Goal: Check status: Check status

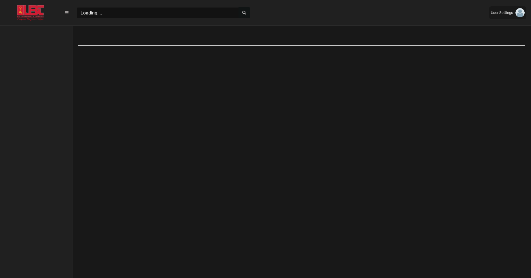
scroll to position [3, 0]
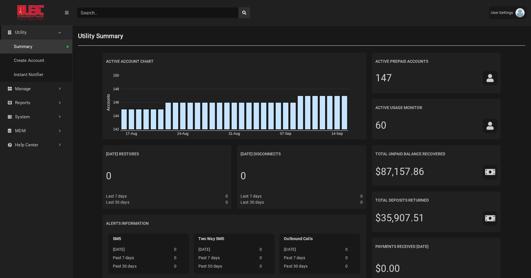
click at [165, 13] on input "Search" at bounding box center [158, 12] width 162 height 11
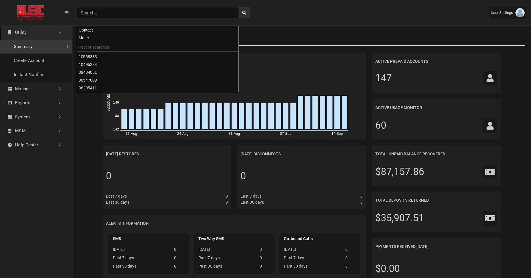
paste input "07679741"
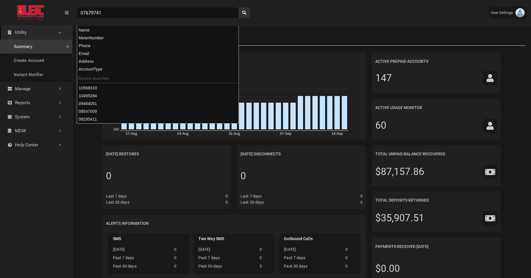
type input "07679741"
click at [239, 7] on button "search" at bounding box center [245, 12] width 12 height 11
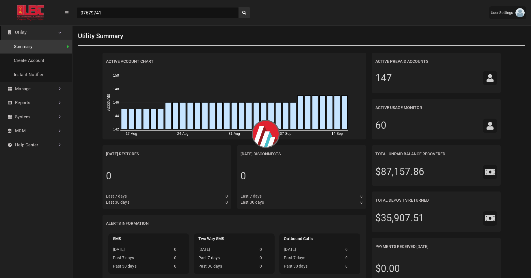
click at [300, 23] on header "(to home page) 07679741 User Settings ESI ashu@exceleron.com Themes Full Screen…" at bounding box center [265, 12] width 531 height 25
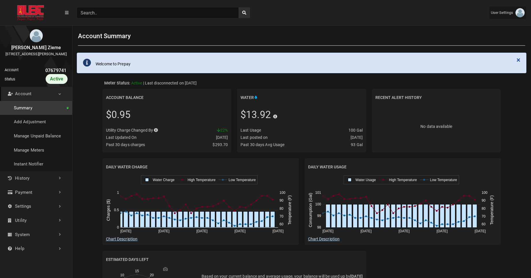
click at [50, 101] on link "Account" at bounding box center [36, 94] width 72 height 14
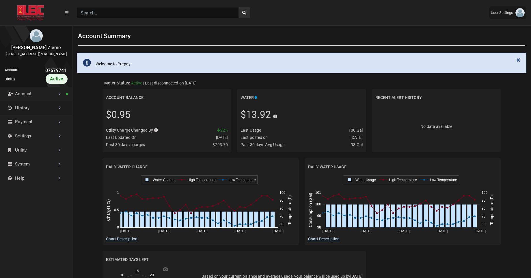
click at [45, 111] on link "History" at bounding box center [36, 108] width 72 height 14
click at [41, 115] on link "History" at bounding box center [36, 108] width 72 height 14
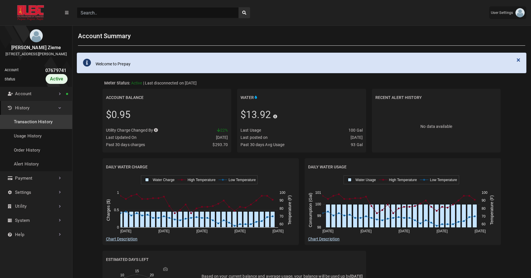
click at [35, 129] on link "Transaction History" at bounding box center [36, 122] width 72 height 14
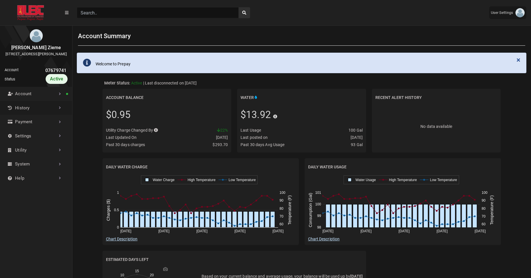
click at [46, 112] on link "History" at bounding box center [36, 108] width 72 height 14
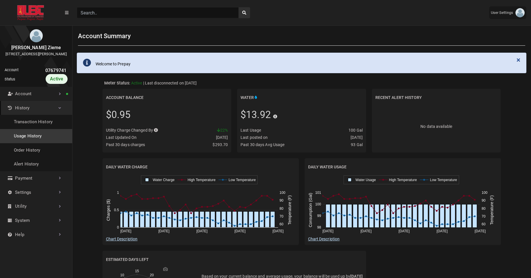
click at [32, 143] on link "Usage History" at bounding box center [36, 136] width 72 height 14
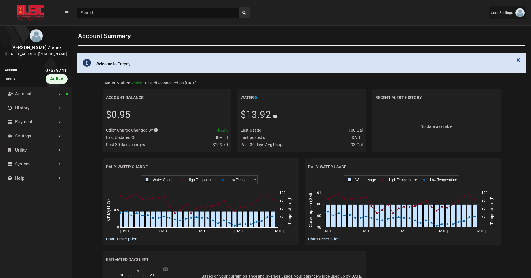
click at [102, 16] on input "Search" at bounding box center [158, 12] width 162 height 11
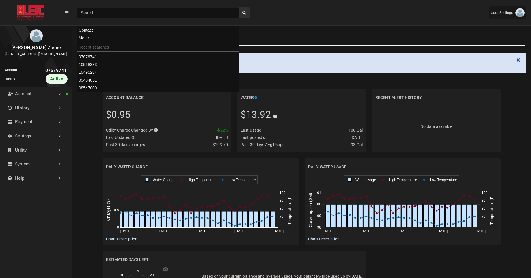
paste input "08295411"
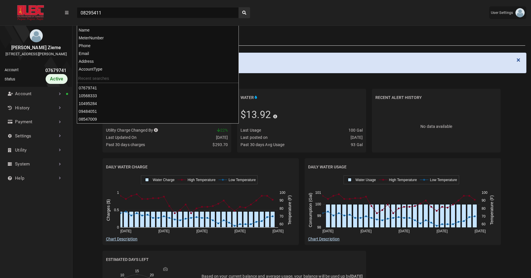
type input "08295411"
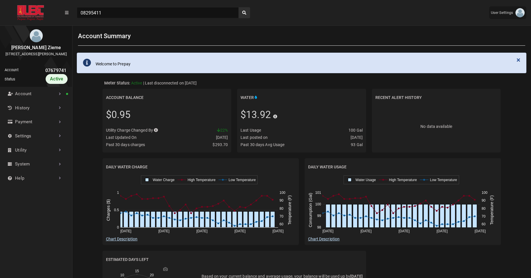
click at [250, 15] on div "08295411" at bounding box center [163, 12] width 176 height 11
click at [245, 13] on icon "search" at bounding box center [244, 13] width 4 height 4
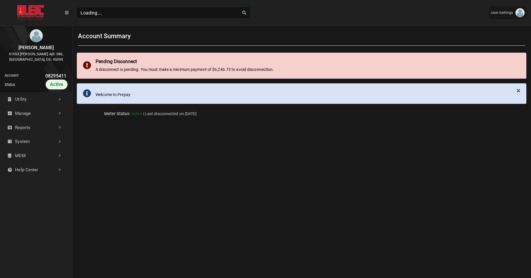
scroll to position [190, 72]
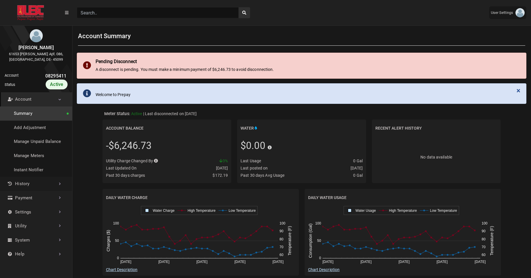
click at [50, 183] on link "History" at bounding box center [36, 183] width 72 height 14
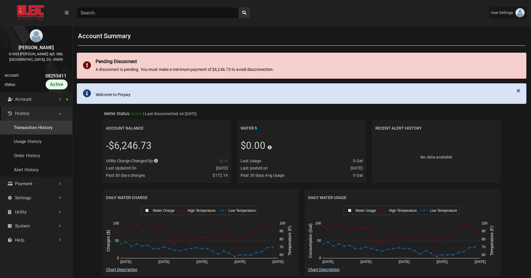
click at [45, 128] on link "Transaction History" at bounding box center [36, 127] width 72 height 14
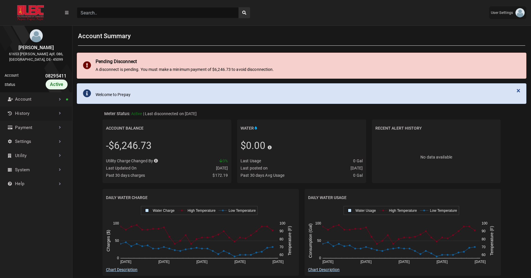
click at [32, 110] on link "History" at bounding box center [36, 113] width 72 height 14
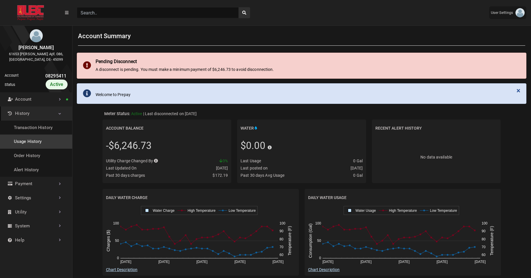
click at [33, 148] on link "Usage History" at bounding box center [36, 141] width 72 height 14
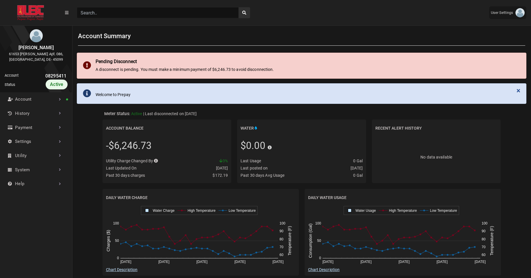
click at [33, 148] on ul "Account Summary Add Adjustment Manage Unpaid Balance Manage Meters Instant Noti…" at bounding box center [36, 141] width 72 height 98
click at [34, 119] on link "History" at bounding box center [36, 113] width 72 height 14
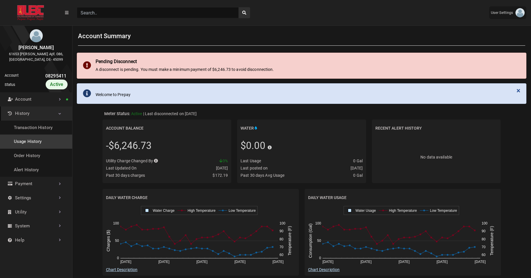
click at [41, 148] on link "Usage History" at bounding box center [36, 141] width 72 height 14
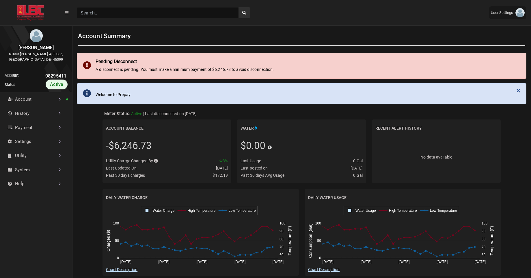
click at [109, 15] on input "Search" at bounding box center [158, 12] width 162 height 11
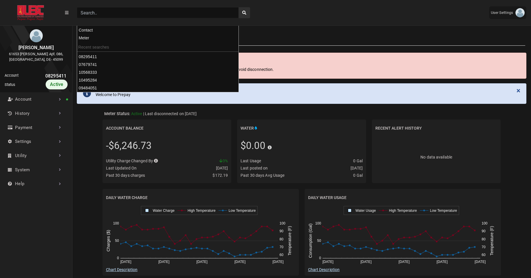
paste input "08547009"
type input "08547009"
click at [239, 7] on button "search" at bounding box center [245, 12] width 12 height 11
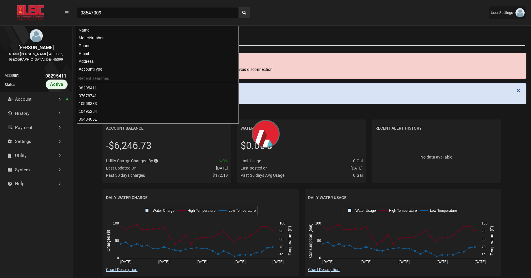
scroll to position [3, 0]
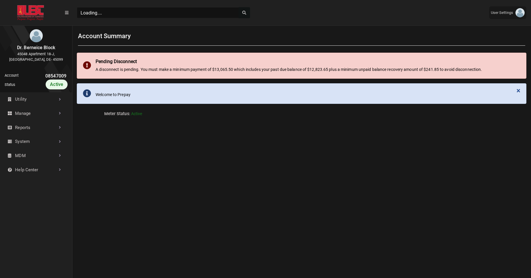
scroll to position [190, 72]
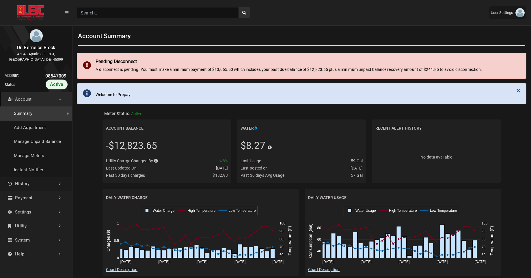
click at [35, 185] on link "History" at bounding box center [36, 183] width 72 height 14
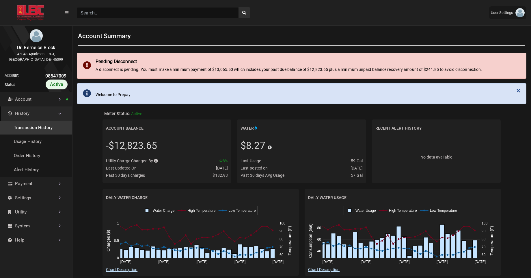
click at [41, 124] on link "Transaction History" at bounding box center [36, 127] width 72 height 14
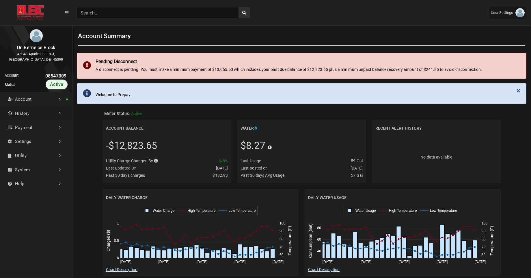
click at [46, 116] on link "History" at bounding box center [36, 113] width 72 height 14
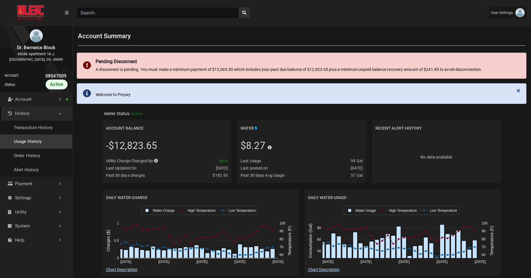
click at [34, 138] on link "Usage History" at bounding box center [36, 141] width 72 height 14
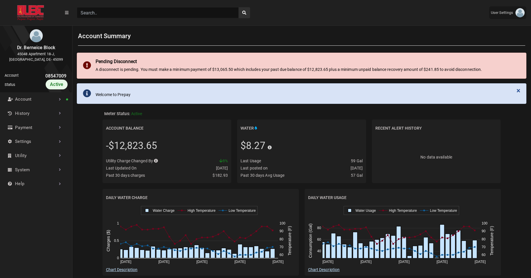
click at [97, 15] on input "Search" at bounding box center [158, 12] width 162 height 11
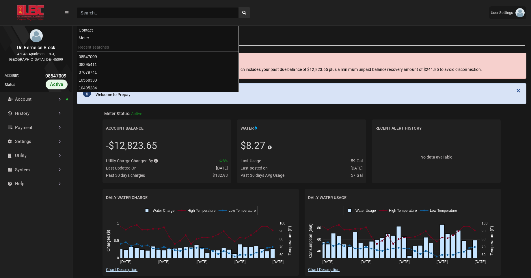
paste input "08547009"
type input "08547009"
click at [239, 7] on button "search" at bounding box center [245, 12] width 12 height 11
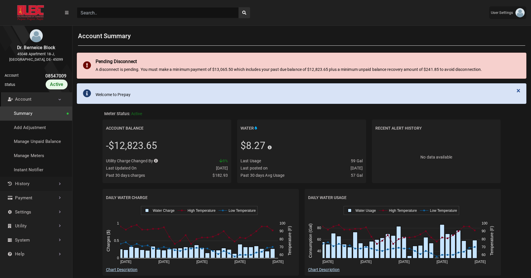
click at [48, 182] on link "History" at bounding box center [36, 183] width 72 height 14
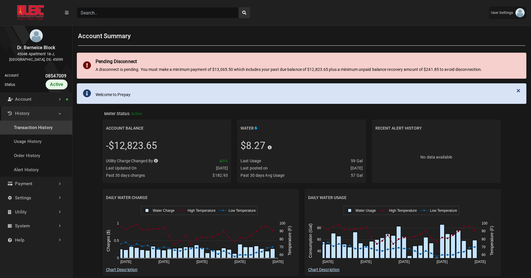
click at [54, 125] on link "Transaction History" at bounding box center [36, 127] width 72 height 14
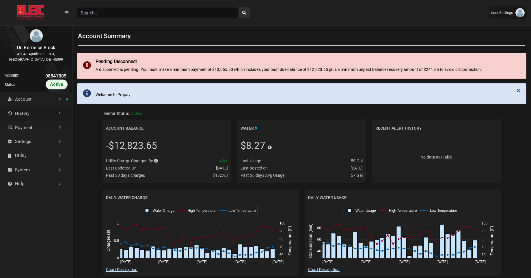
click at [46, 110] on link "History" at bounding box center [36, 113] width 72 height 14
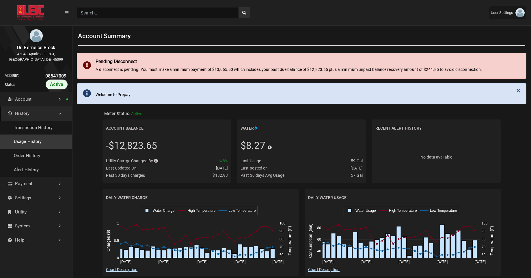
click at [30, 143] on link "Usage History" at bounding box center [36, 141] width 72 height 14
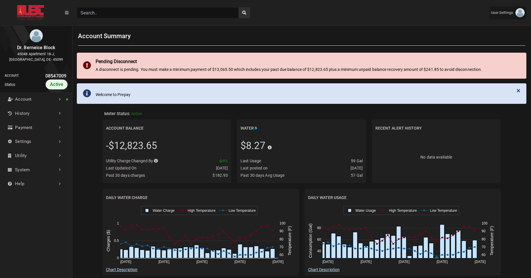
click at [111, 16] on input "Search" at bounding box center [158, 12] width 162 height 11
paste input "09484051"
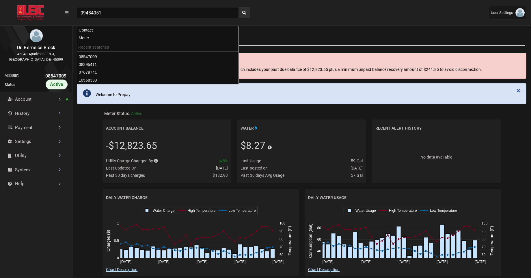
type input "09484051"
click at [239, 7] on button "search" at bounding box center [245, 12] width 12 height 11
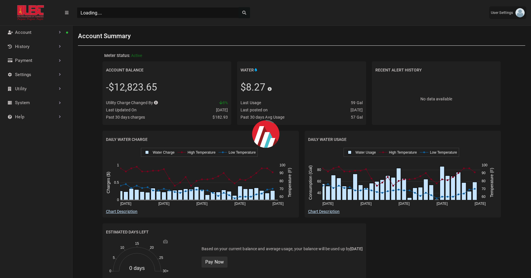
scroll to position [3, 0]
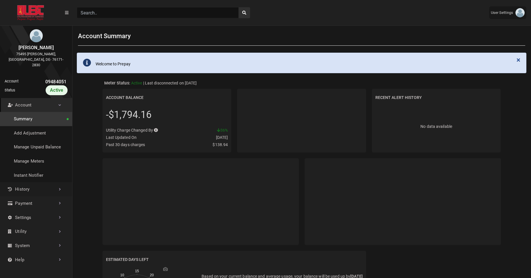
click at [30, 186] on link "History" at bounding box center [36, 189] width 72 height 14
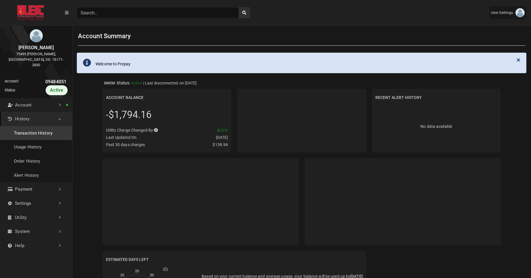
click at [38, 128] on link "Transaction History" at bounding box center [36, 133] width 72 height 14
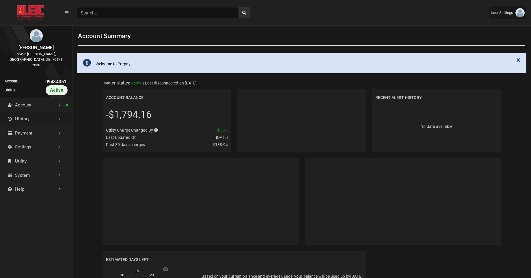
click at [46, 119] on link "History" at bounding box center [36, 119] width 72 height 14
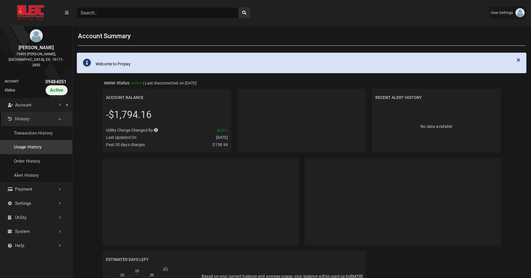
click at [34, 140] on link "Usage History" at bounding box center [36, 147] width 72 height 14
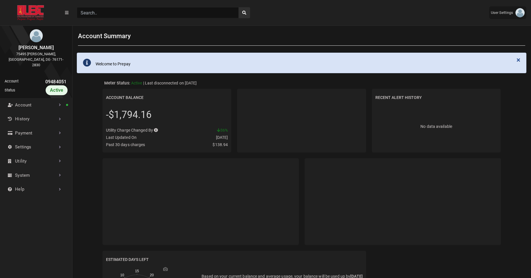
click at [106, 17] on input "Search" at bounding box center [158, 12] width 162 height 11
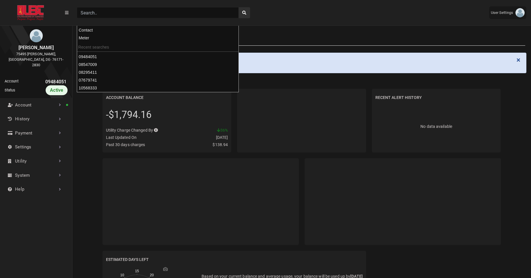
paste input "10495284"
type input "10495284"
click at [239, 7] on button "search" at bounding box center [245, 12] width 12 height 11
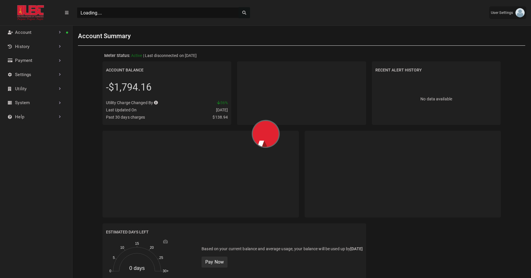
scroll to position [3, 0]
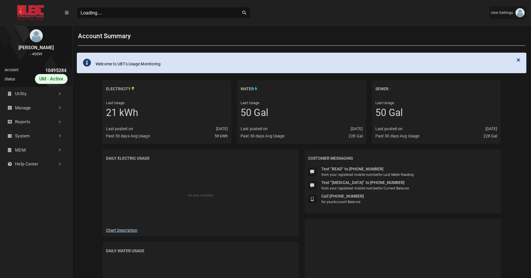
scroll to position [196, 72]
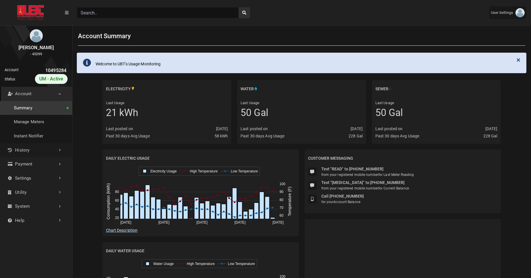
click at [46, 147] on link "History" at bounding box center [36, 150] width 72 height 14
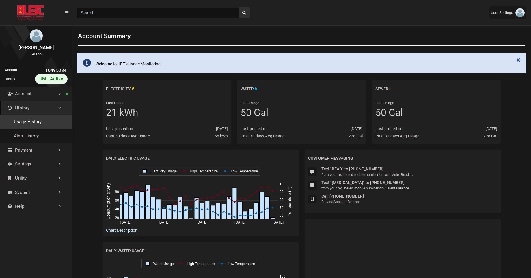
click at [46, 121] on link "Usage History" at bounding box center [36, 122] width 72 height 14
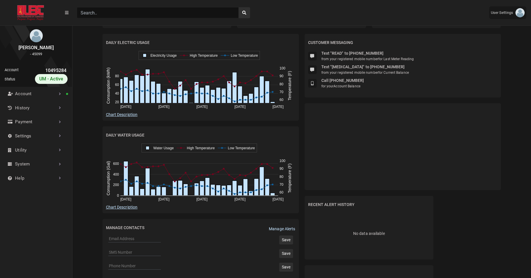
scroll to position [135, 0]
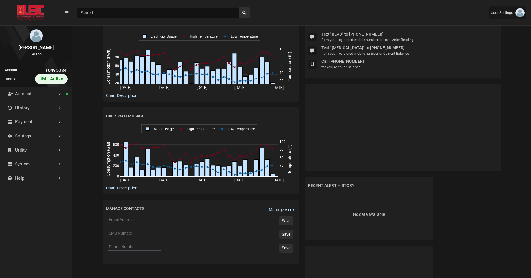
click at [107, 12] on input "Search" at bounding box center [158, 12] width 162 height 11
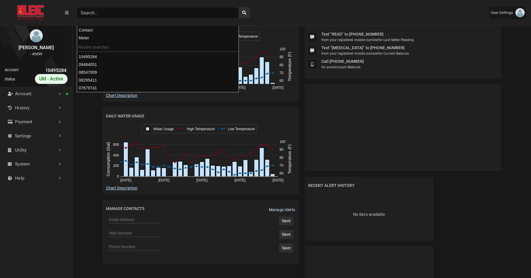
paste input "10568333"
type input "10568333"
click at [239, 7] on button "search" at bounding box center [245, 12] width 12 height 11
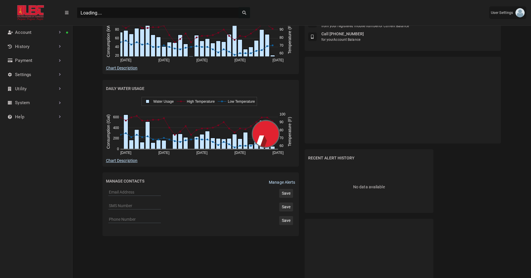
scroll to position [3, 0]
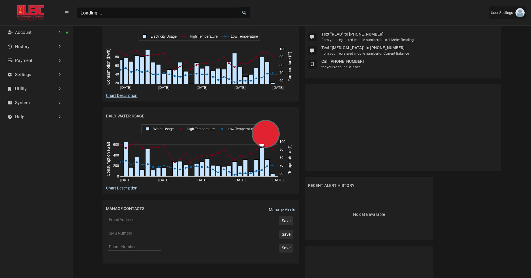
click at [77, 128] on div "Electricity Last Usage 21 kWh Last posted on 09/14/2025 Past 30 days Avg Usage …" at bounding box center [301, 127] width 459 height 366
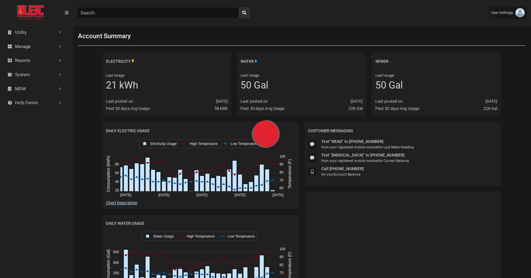
scroll to position [190, 72]
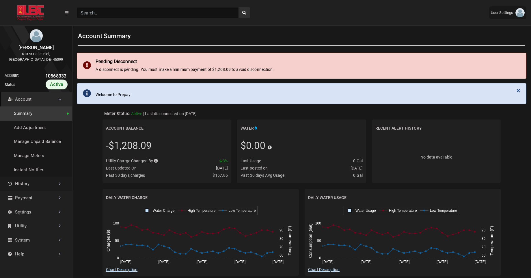
click at [45, 184] on link "History" at bounding box center [36, 183] width 72 height 14
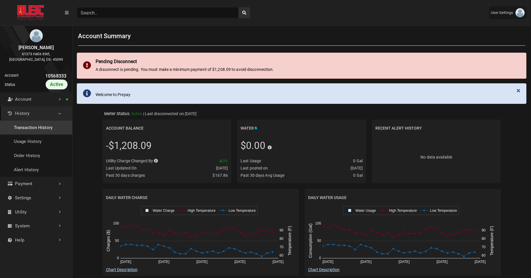
click at [44, 125] on link "Transaction History" at bounding box center [36, 127] width 72 height 14
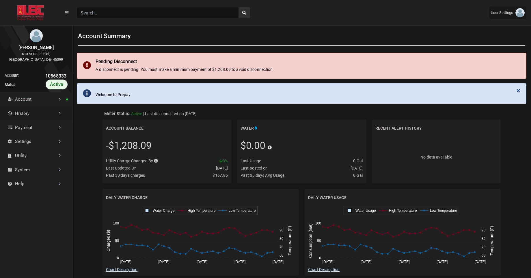
click at [45, 118] on link "History" at bounding box center [36, 113] width 72 height 14
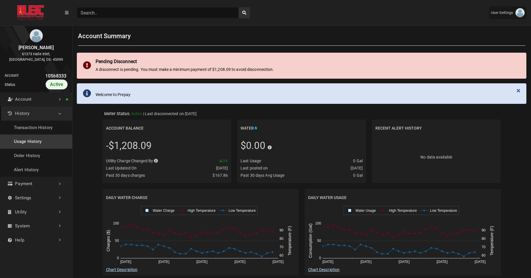
click at [33, 139] on link "Usage History" at bounding box center [36, 141] width 72 height 14
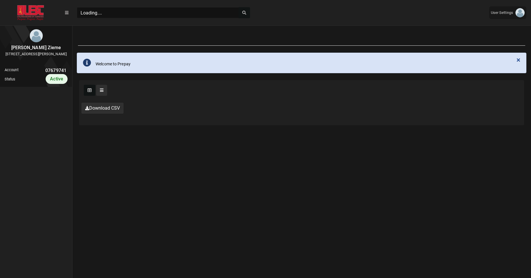
scroll to position [3, 0]
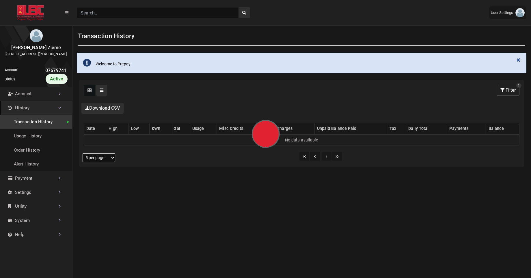
select select "25 per page"
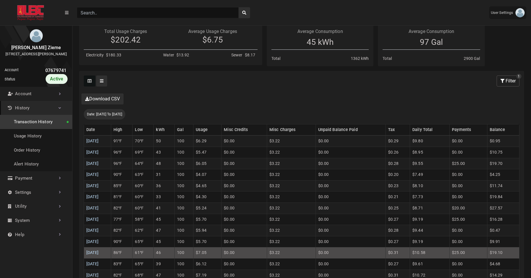
scroll to position [95, 0]
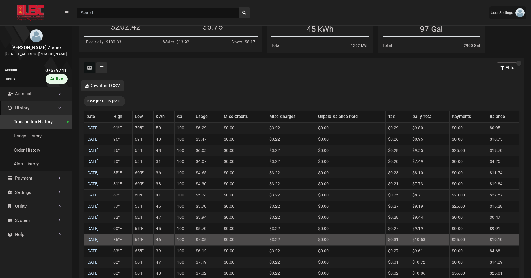
click at [99, 150] on link "[DATE]" at bounding box center [92, 150] width 12 height 5
click at [99, 140] on link "09/13/2025" at bounding box center [92, 139] width 12 height 5
click at [99, 128] on link "09/14/2025" at bounding box center [92, 127] width 12 height 5
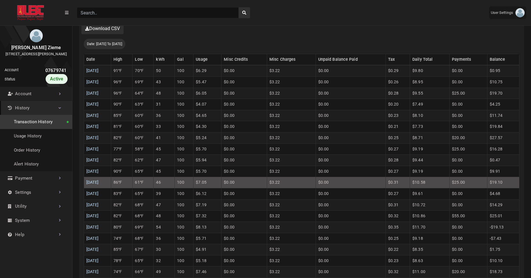
scroll to position [157, 0]
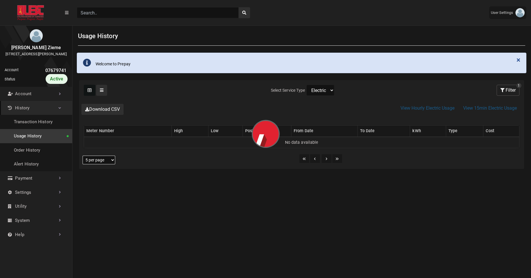
scroll to position [1, 0]
select select "25 per page"
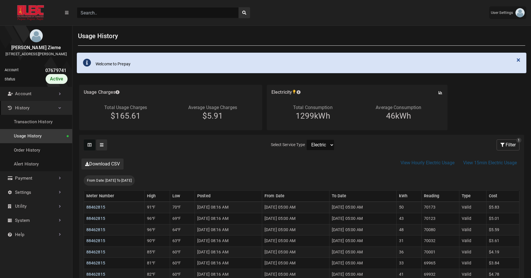
click at [67, 25] on header "(to home page) User Settings ESI ashu@exceleron.com Themes" at bounding box center [265, 12] width 531 height 25
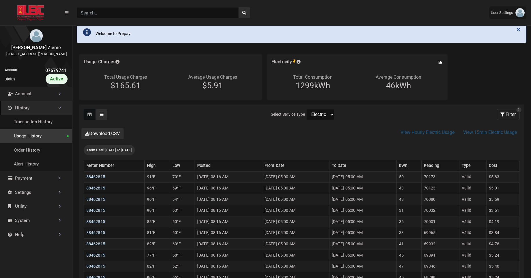
scroll to position [0, 0]
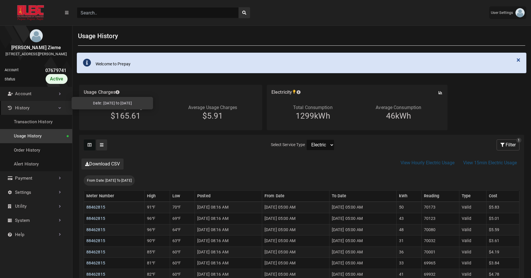
click at [118, 95] on div at bounding box center [118, 92] width 4 height 6
click at [120, 135] on div "Clicking on the following buttons will update the content below Selected Select…" at bounding box center [301, 145] width 445 height 20
click at [442, 94] on button "Chart for Electricity" at bounding box center [440, 92] width 5 height 5
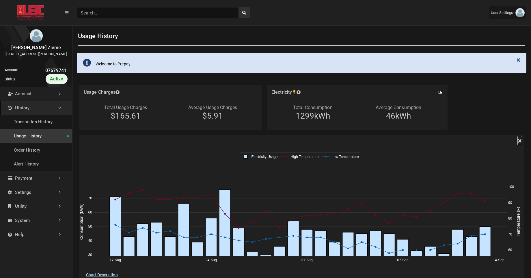
click at [520, 142] on span "×" at bounding box center [520, 140] width 4 height 8
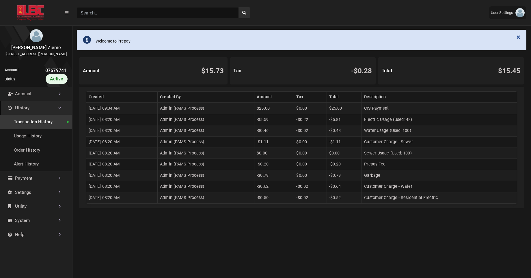
scroll to position [24, 0]
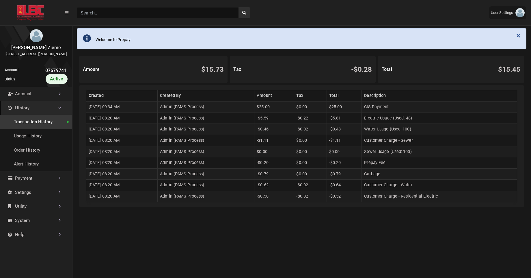
click at [136, 53] on div "× Welcome to Prepay" at bounding box center [301, 40] width 459 height 27
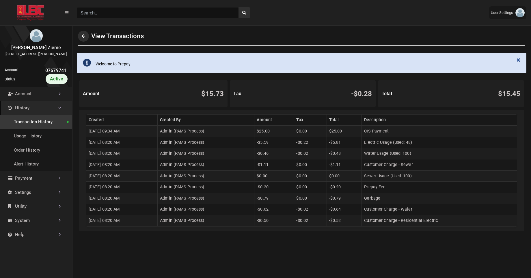
click at [136, 53] on div "× Welcome to Prepay" at bounding box center [301, 64] width 459 height 27
click at [136, 53] on div "× Welcome to Prepay" at bounding box center [302, 63] width 450 height 21
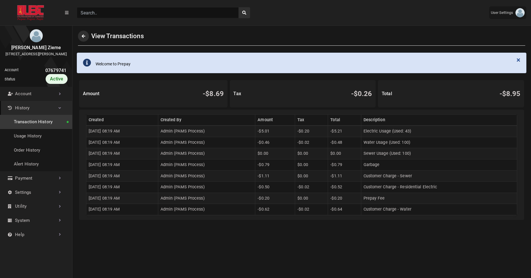
scroll to position [1, 0]
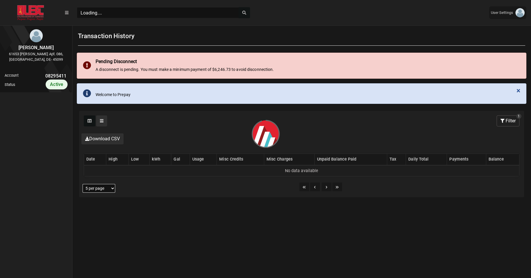
scroll to position [3, 0]
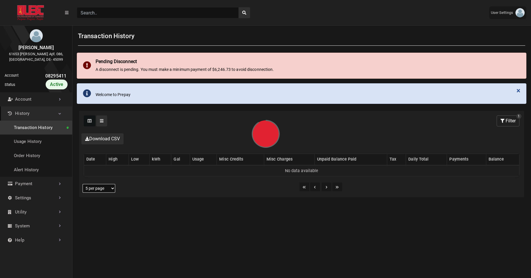
select select "25 per page"
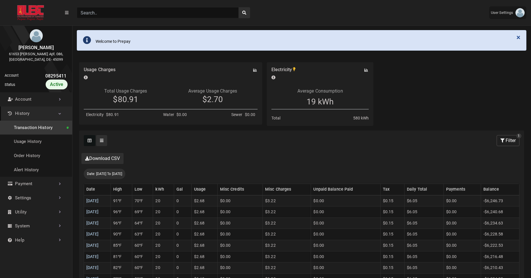
scroll to position [55, 0]
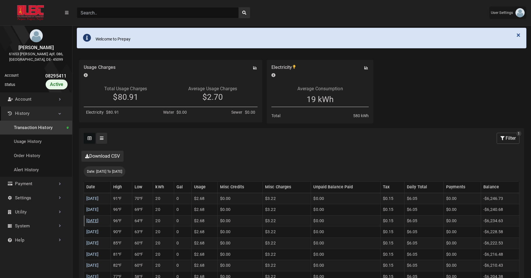
drag, startPoint x: 117, startPoint y: 209, endPoint x: 106, endPoint y: 220, distance: 16.0
click at [99, 220] on link "09/12/2025" at bounding box center [92, 220] width 12 height 5
click at [97, 207] on link "09/13/2025" at bounding box center [92, 209] width 12 height 5
click at [94, 200] on link "09/14/2025" at bounding box center [92, 198] width 12 height 5
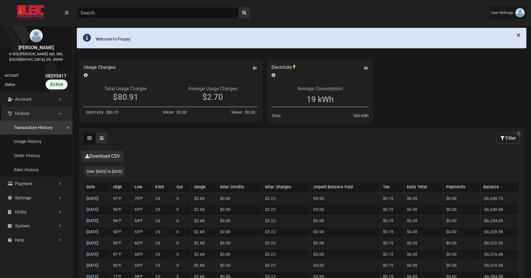
click at [167, 154] on div "Download CSV" at bounding box center [301, 156] width 445 height 16
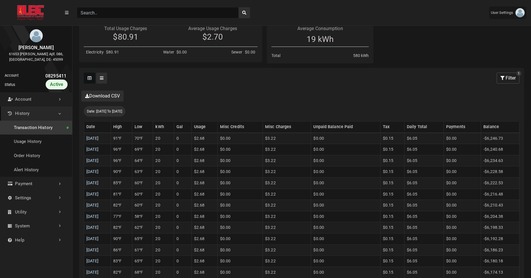
scroll to position [119, 0]
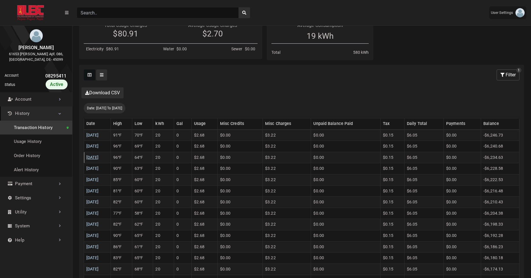
click at [104, 159] on td "09/12/2025" at bounding box center [97, 157] width 27 height 11
click at [99, 159] on link "09/12/2025" at bounding box center [92, 157] width 12 height 5
click at [99, 145] on link "09/13/2025" at bounding box center [92, 146] width 12 height 5
click at [99, 133] on link "09/14/2025" at bounding box center [92, 135] width 12 height 5
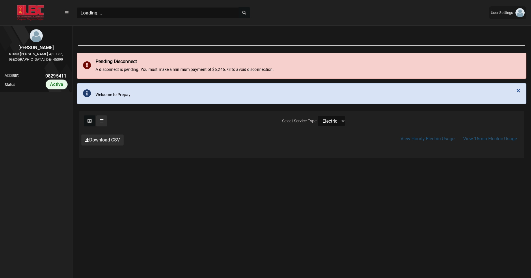
scroll to position [1, 0]
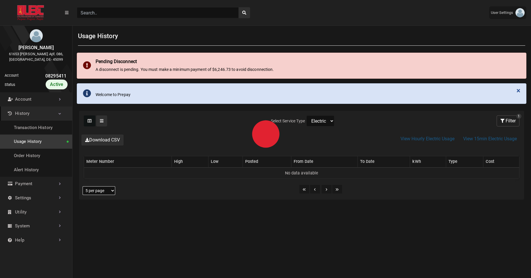
select select "25 per page"
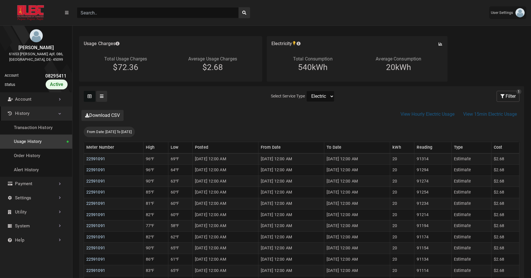
scroll to position [83, 0]
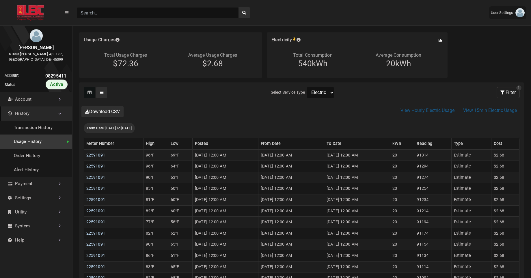
select select "Water"
click at [306, 87] on select "Electric Sewer Water" at bounding box center [320, 92] width 28 height 11
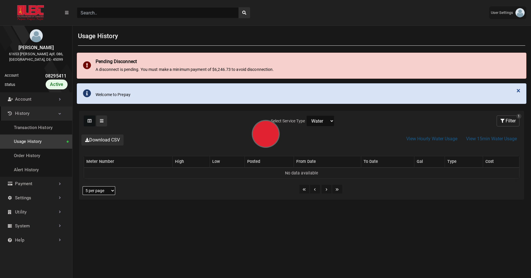
select select "25 per page"
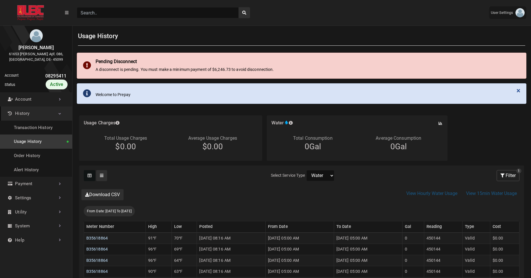
select select "Electric"
click at [306, 170] on select "Electric Sewer Water" at bounding box center [320, 175] width 28 height 11
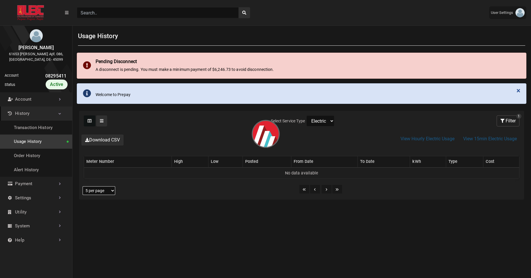
select select "25 per page"
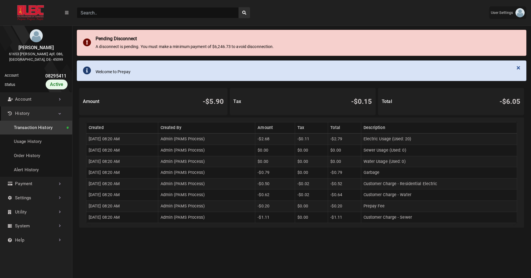
scroll to position [27, 0]
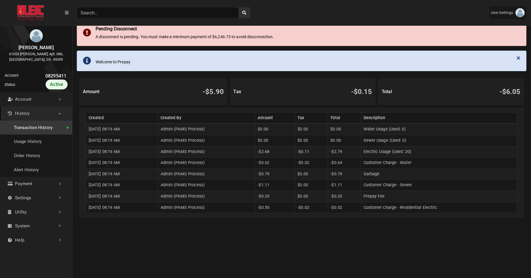
scroll to position [37, 0]
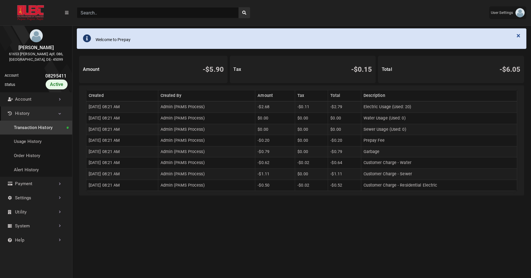
scroll to position [75, 0]
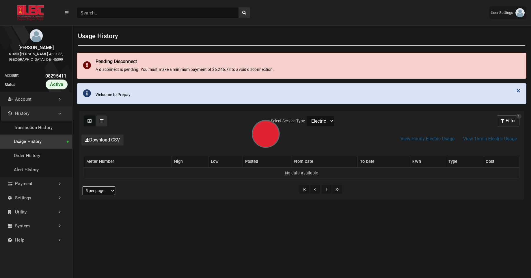
select select "25 per page"
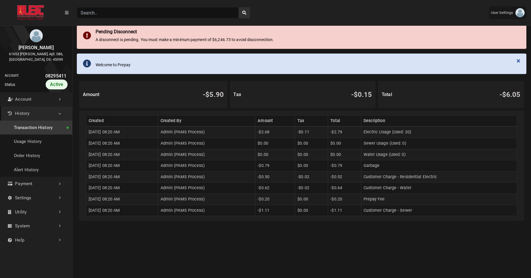
scroll to position [35, 0]
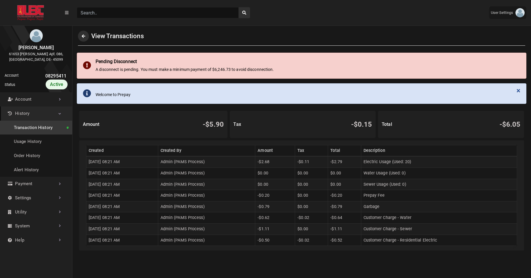
scroll to position [1, 0]
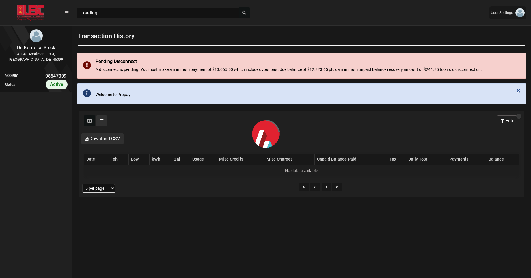
scroll to position [3, 0]
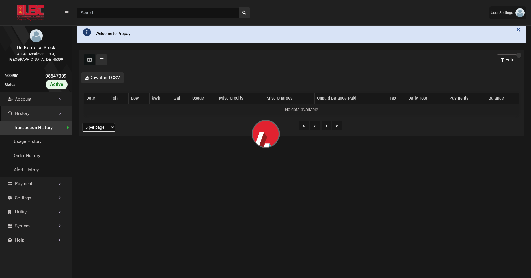
select select "25 per page"
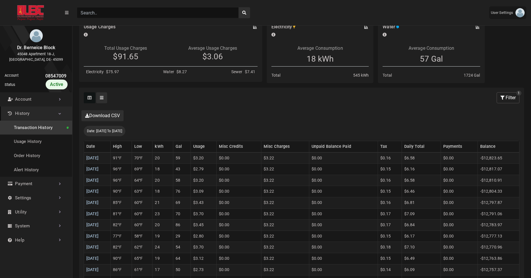
scroll to position [97, 0]
click at [99, 181] on link "[DATE]" at bounding box center [92, 179] width 12 height 5
click at [99, 169] on link "[DATE]" at bounding box center [92, 167] width 12 height 5
click at [99, 157] on link "[DATE]" at bounding box center [92, 157] width 12 height 5
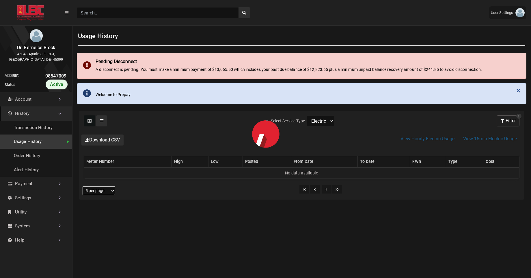
select select "25 per page"
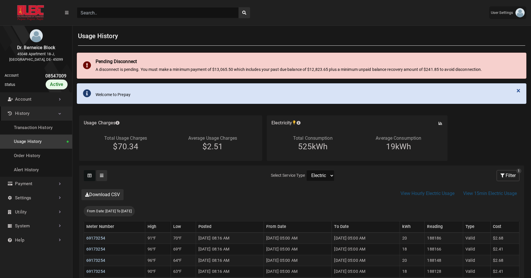
scroll to position [1, 0]
click at [46, 146] on link "Usage History" at bounding box center [36, 141] width 72 height 14
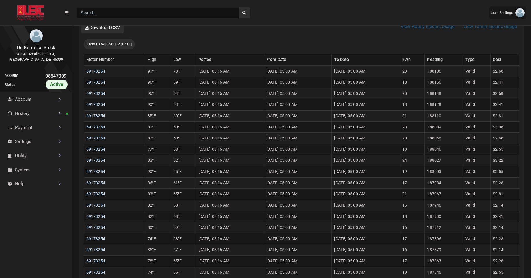
scroll to position [170, 0]
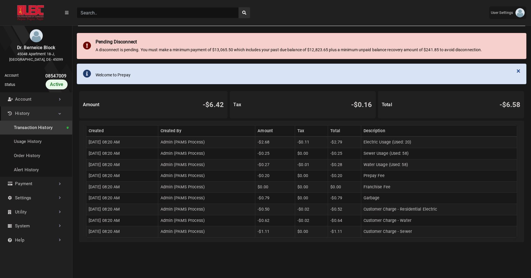
scroll to position [22, 0]
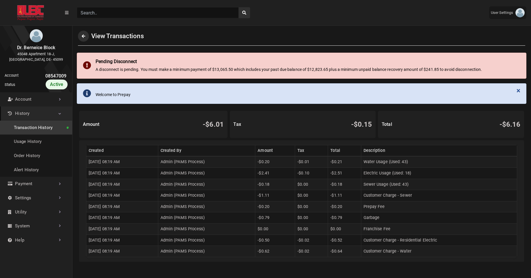
scroll to position [1, 0]
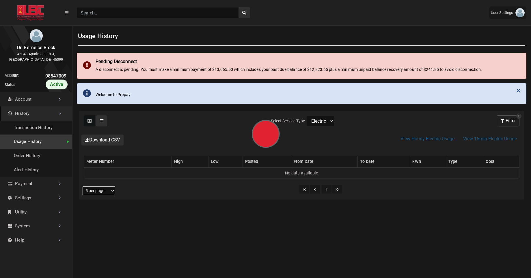
select select "25 per page"
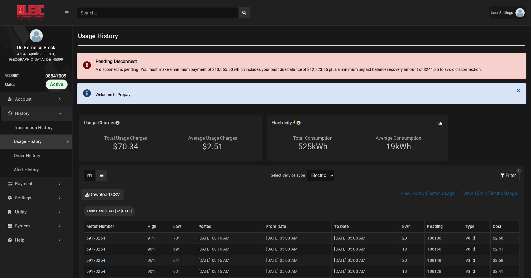
scroll to position [1, 0]
select select "Water"
click at [306, 170] on select "Electric Sewer Water" at bounding box center [320, 175] width 28 height 11
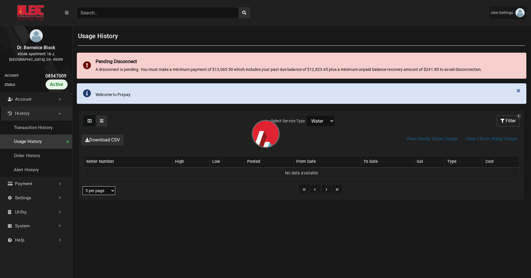
select select "25 per page"
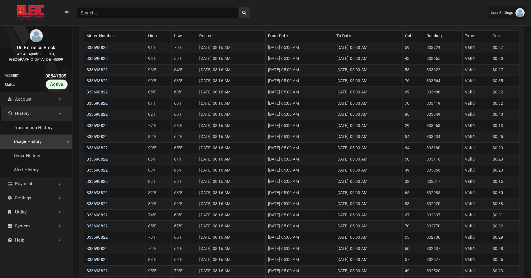
scroll to position [194, 0]
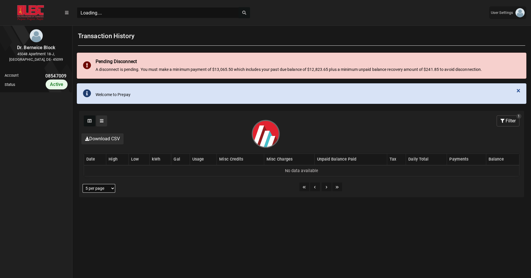
scroll to position [3, 0]
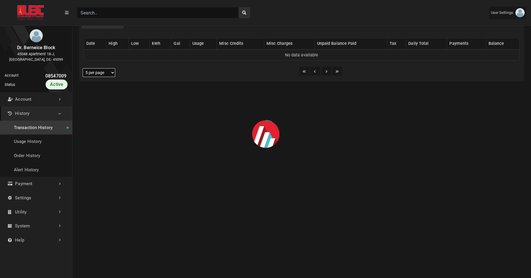
select select "25 per page"
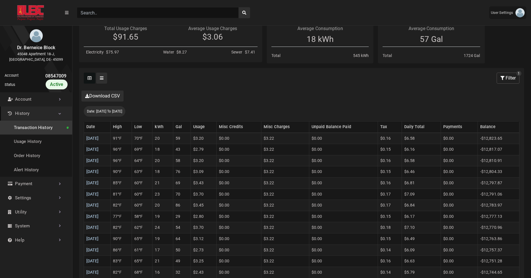
scroll to position [190, 0]
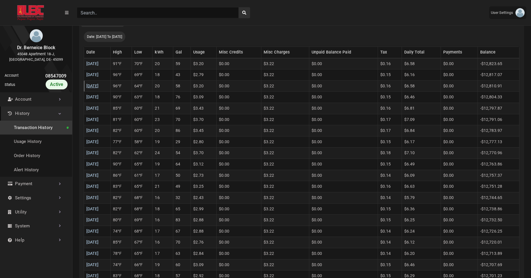
click at [99, 88] on link "09/12/2025" at bounding box center [92, 85] width 12 height 5
click at [99, 73] on link "09/13/2025" at bounding box center [92, 74] width 12 height 5
click at [99, 63] on link "[DATE]" at bounding box center [92, 63] width 12 height 5
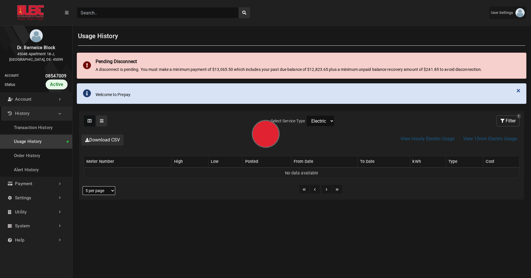
select select "25 per page"
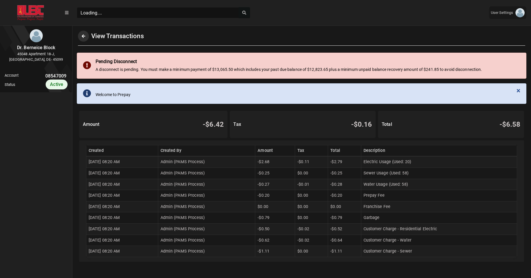
scroll to position [3, 0]
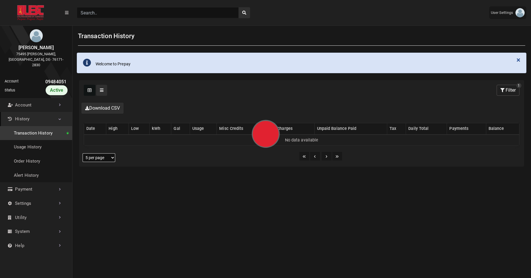
select select "25 per page"
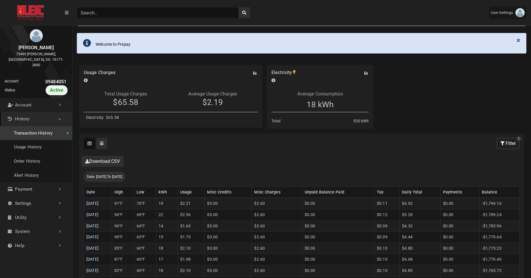
scroll to position [30, 0]
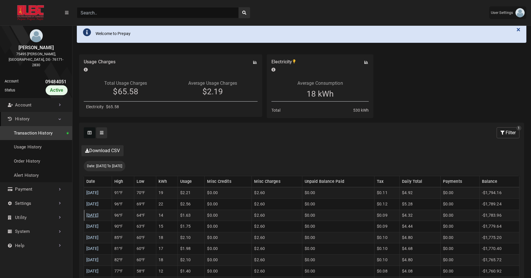
click at [99, 214] on link "[DATE]" at bounding box center [92, 215] width 12 height 5
click at [99, 205] on link "[DATE]" at bounding box center [92, 203] width 12 height 5
click at [99, 193] on link "[DATE]" at bounding box center [92, 192] width 12 height 5
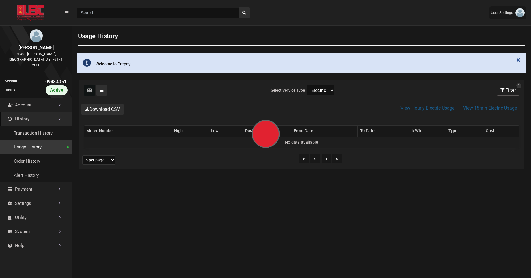
select select "25 per page"
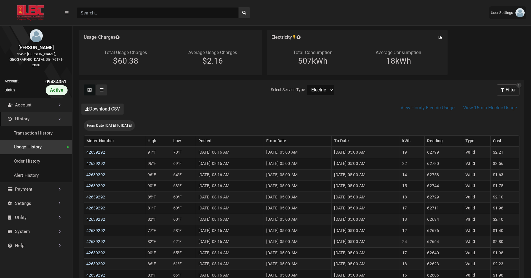
scroll to position [67, 0]
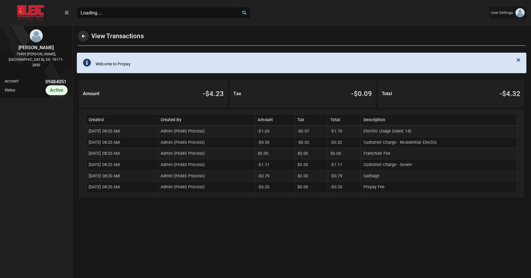
scroll to position [3, 0]
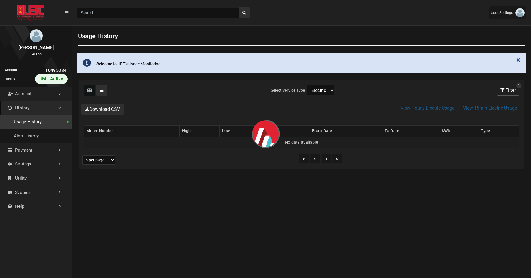
select select "25 per page"
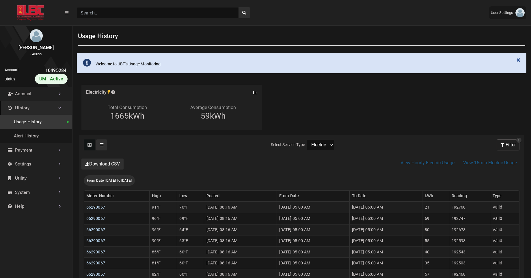
scroll to position [78, 0]
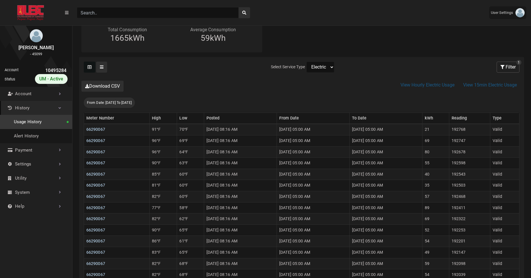
click at [63, 124] on link "Usage History" at bounding box center [36, 122] width 72 height 14
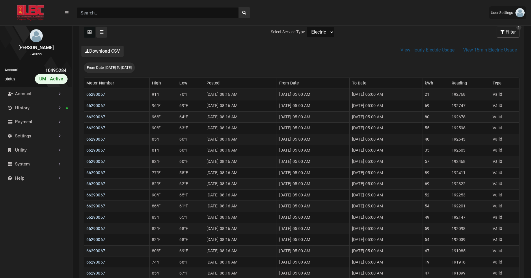
scroll to position [122, 0]
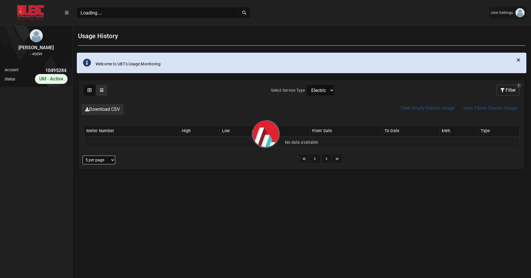
scroll to position [3, 0]
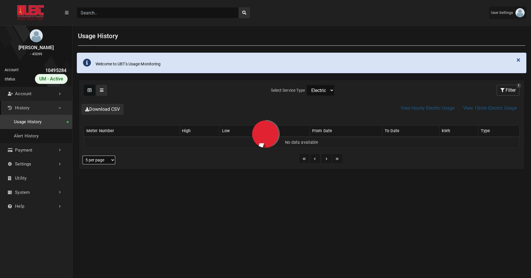
select select "Water"
click at [306, 85] on select "Electric Sewer Water" at bounding box center [320, 90] width 28 height 11
select select "25 per page"
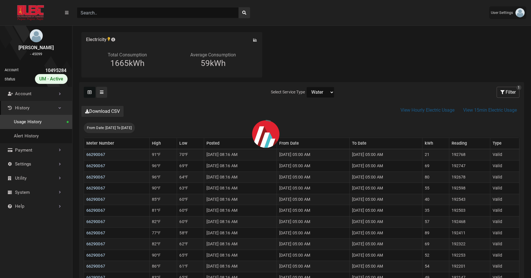
scroll to position [54, 0]
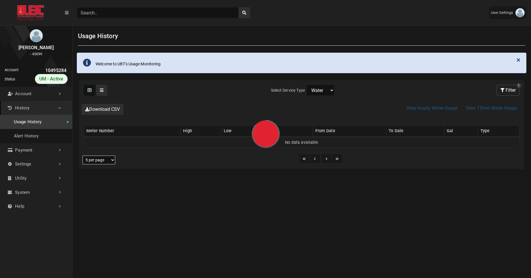
select select "25 per page"
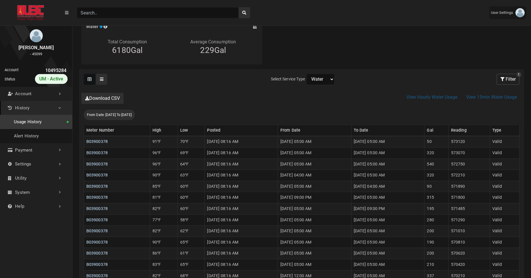
scroll to position [66, 0]
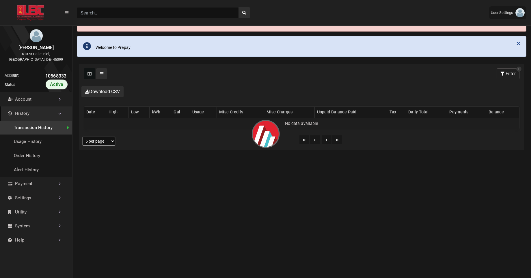
scroll to position [84, 0]
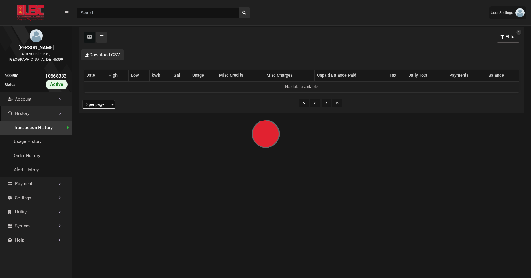
select select "25 per page"
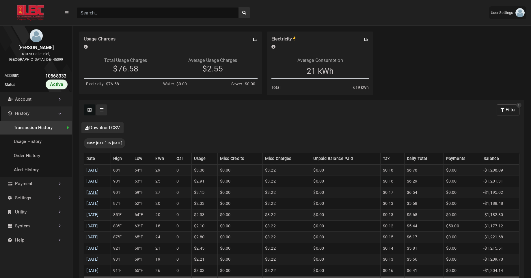
click at [99, 194] on link "09/12/2025" at bounding box center [92, 192] width 12 height 5
click at [99, 181] on link "09/13/2025" at bounding box center [92, 180] width 12 height 5
click at [99, 171] on link "09/14/2025" at bounding box center [92, 170] width 12 height 5
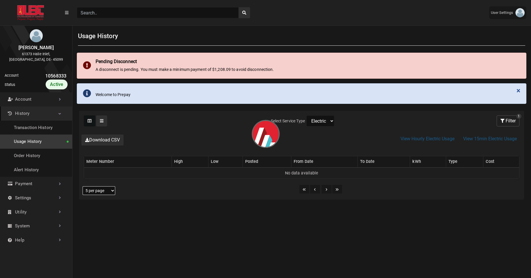
select select "25 per page"
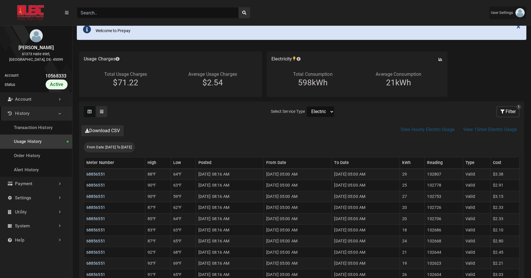
scroll to position [73, 0]
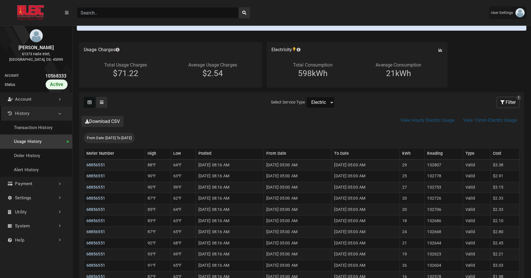
click at [33, 13] on img at bounding box center [31, 12] width 52 height 15
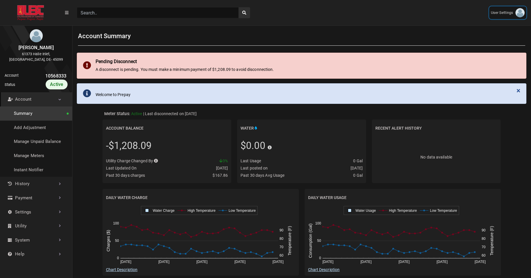
click at [511, 16] on link "User Settings" at bounding box center [507, 12] width 37 height 13
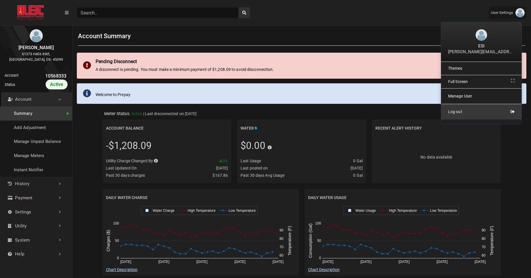
click at [459, 113] on span "Log out" at bounding box center [455, 111] width 14 height 5
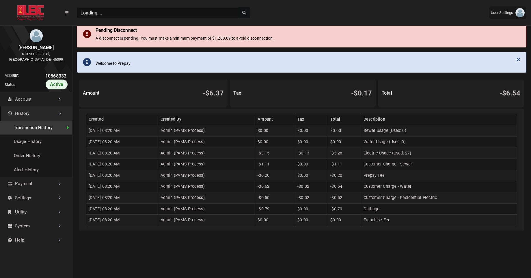
scroll to position [49, 0]
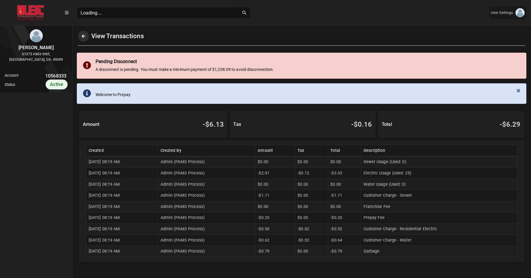
scroll to position [1, 0]
